Goal: Information Seeking & Learning: Learn about a topic

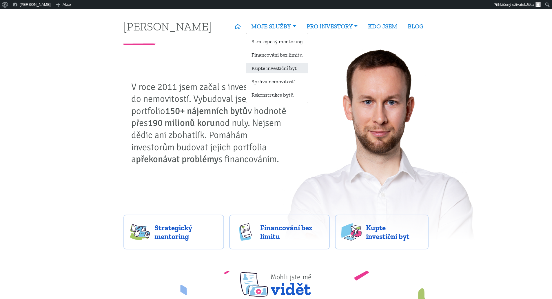
click at [256, 68] on link "Kupte investiční byt" at bounding box center [277, 68] width 62 height 11
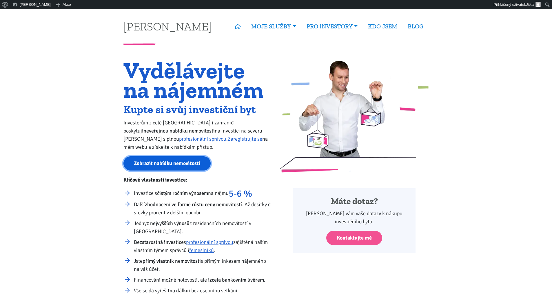
click at [177, 162] on link "Zobrazit nabídku nemovitostí" at bounding box center [166, 163] width 87 height 14
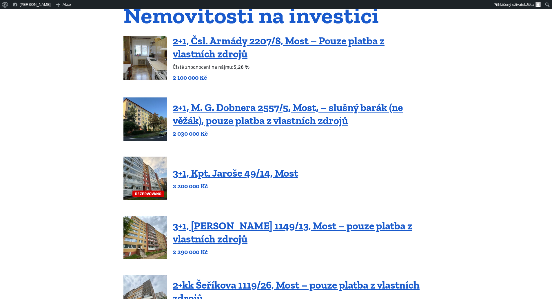
scroll to position [87, 0]
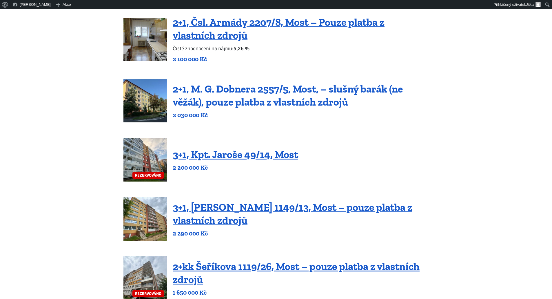
click at [213, 90] on link "2+1, M. G. Dobnera 2557/5, Most, – slušný barák (ne věžák), pouze platba z vlas…" at bounding box center [288, 95] width 230 height 25
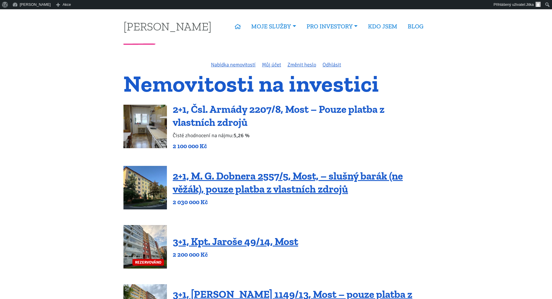
click at [226, 110] on link "2+1, Čsl. Armády 2207/8, Most – Pouze platba z vlastních zdrojů" at bounding box center [279, 115] width 212 height 25
